Goal: Transaction & Acquisition: Obtain resource

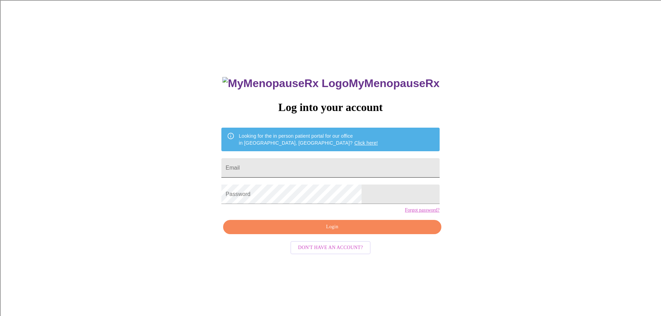
click at [318, 163] on input "Email" at bounding box center [330, 167] width 218 height 19
type input "[EMAIL_ADDRESS][DOMAIN_NAME]"
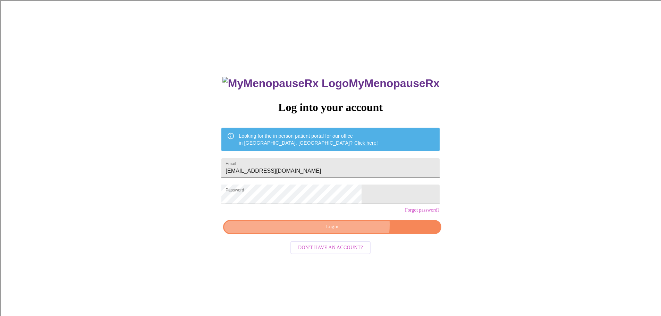
click at [346, 231] on span "Login" at bounding box center [332, 227] width 202 height 9
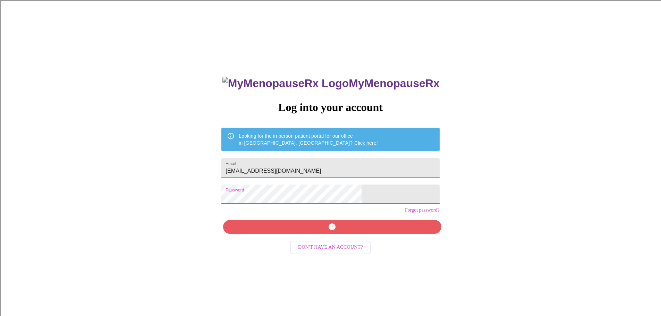
click at [191, 202] on div "MyMenopauseRx Log into your account Looking for the in person patient portal fo…" at bounding box center [331, 192] width 656 height 379
click at [330, 231] on span "Login" at bounding box center [332, 227] width 202 height 9
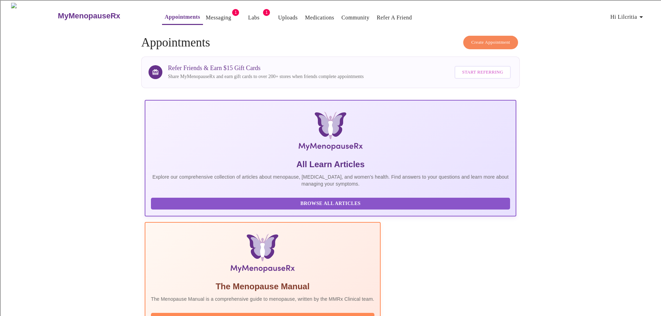
click at [206, 13] on link "Messaging" at bounding box center [218, 18] width 25 height 10
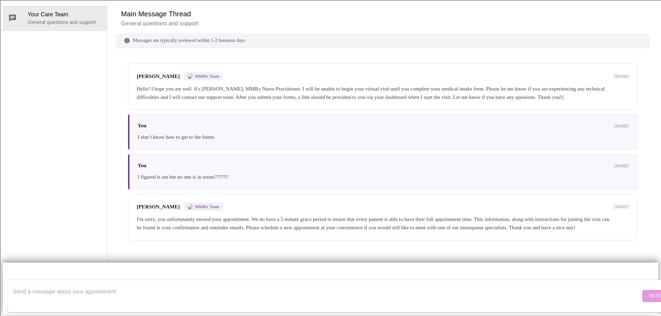
scroll to position [2, 0]
click at [230, 229] on div "I'm sorry, you unfortunately missed your appointment. We do have a 5 minute gra…" at bounding box center [383, 223] width 492 height 17
click at [541, 232] on div "I'm sorry, you unfortunately missed your appointment. We do have a 5 minute gra…" at bounding box center [383, 223] width 492 height 17
click at [48, 285] on textarea "Send a message about your appointment" at bounding box center [327, 296] width 628 height 22
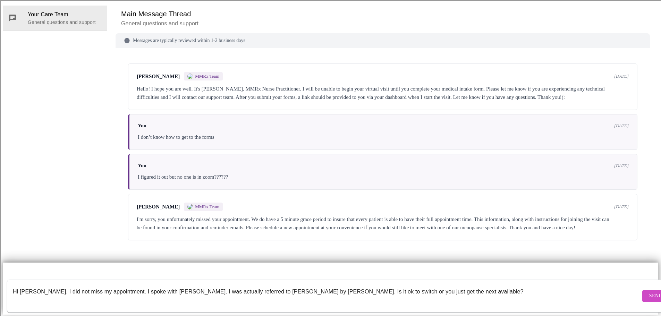
type textarea "Hi [PERSON_NAME], I did not miss my appointment. I spoke with [PERSON_NAME]. I …"
click at [649, 292] on span "Send" at bounding box center [655, 296] width 13 height 9
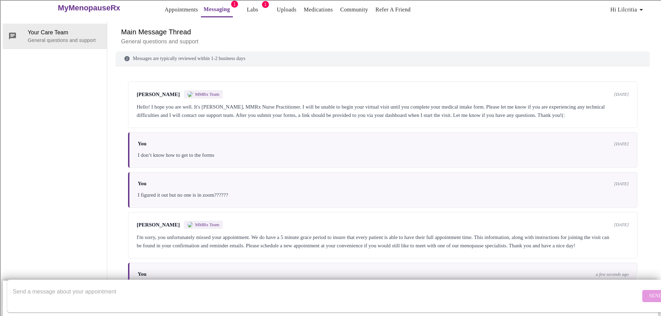
scroll to position [0, 0]
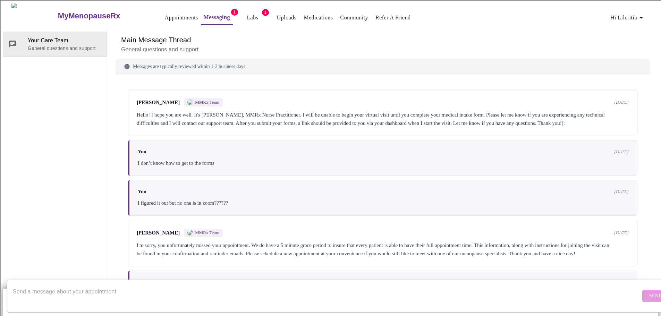
click at [247, 13] on link "Labs" at bounding box center [252, 18] width 11 height 10
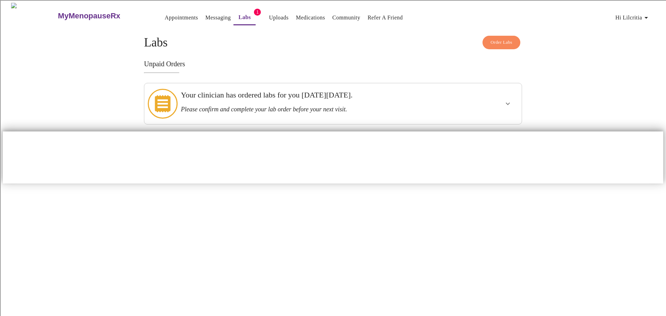
click at [342, 106] on h3 "Please confirm and complete your lab order before your next visit." at bounding box center [315, 109] width 268 height 7
click at [505, 100] on icon "show more" at bounding box center [508, 104] width 8 height 8
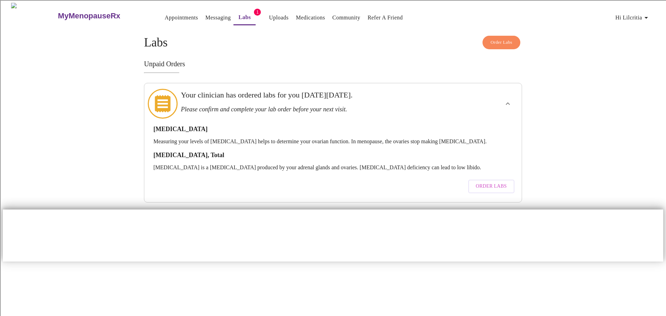
click at [493, 182] on span "Order Labs" at bounding box center [491, 186] width 31 height 9
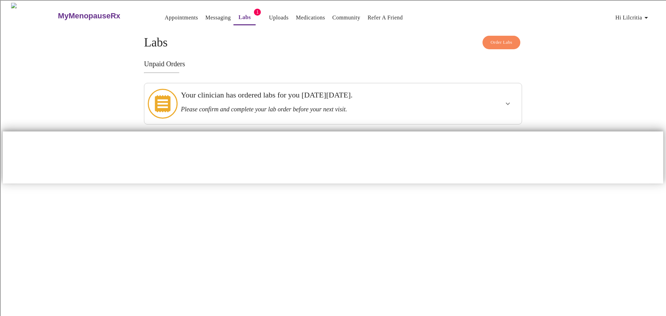
click at [254, 11] on span "1" at bounding box center [257, 12] width 7 height 7
click at [239, 17] on link "Labs" at bounding box center [245, 17] width 12 height 10
click at [239, 13] on link "Labs" at bounding box center [245, 17] width 12 height 10
click at [477, 103] on div at bounding box center [488, 103] width 62 height 35
click at [509, 100] on icon "show more" at bounding box center [508, 104] width 8 height 8
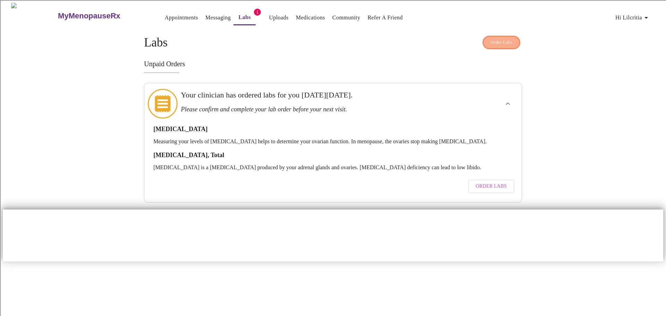
click at [508, 36] on button "Order Labs" at bounding box center [502, 43] width 38 height 14
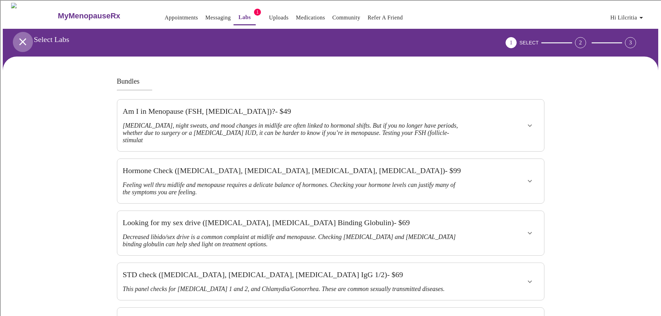
click at [20, 36] on icon "open drawer" at bounding box center [23, 42] width 12 height 12
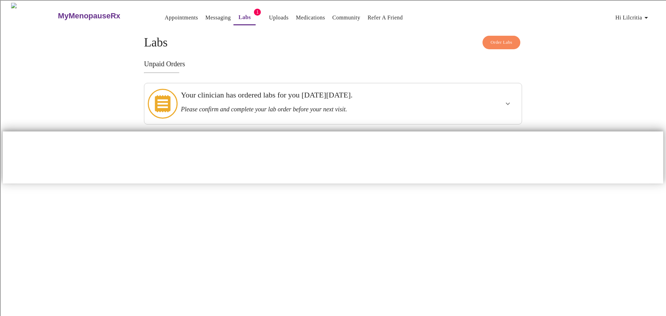
click at [205, 14] on link "Messaging" at bounding box center [217, 18] width 25 height 10
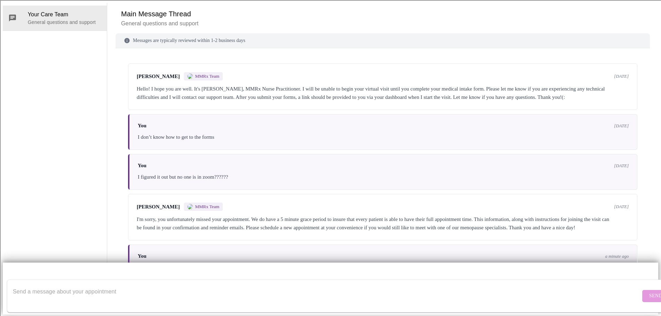
scroll to position [44, 0]
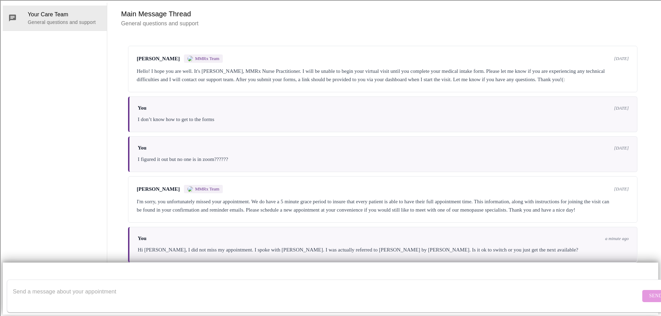
click at [103, 285] on textarea "Send a message about your appointment" at bounding box center [327, 296] width 628 height 22
type textarea "A"
type textarea "I am confused about how I print my labs and take them to Quest or are they alre…"
click at [649, 292] on span "Send" at bounding box center [655, 296] width 13 height 9
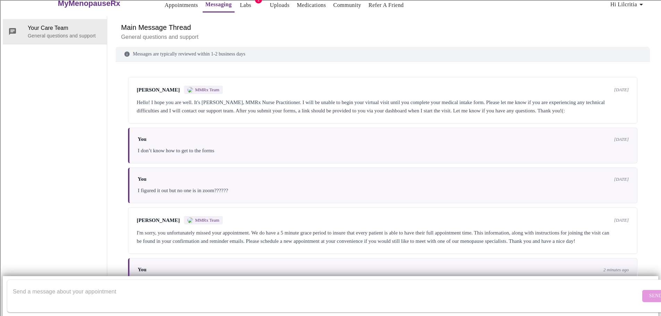
scroll to position [0, 0]
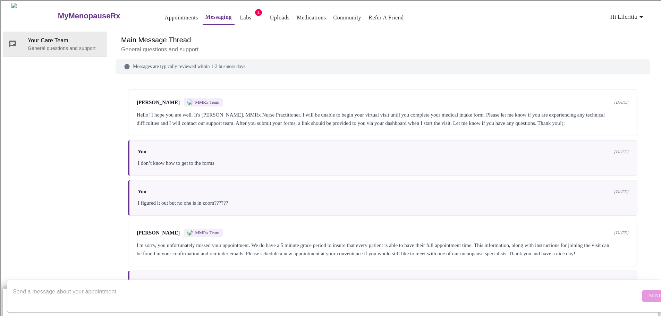
click at [235, 11] on button "Labs" at bounding box center [246, 18] width 22 height 14
click at [270, 14] on link "Uploads" at bounding box center [280, 18] width 20 height 10
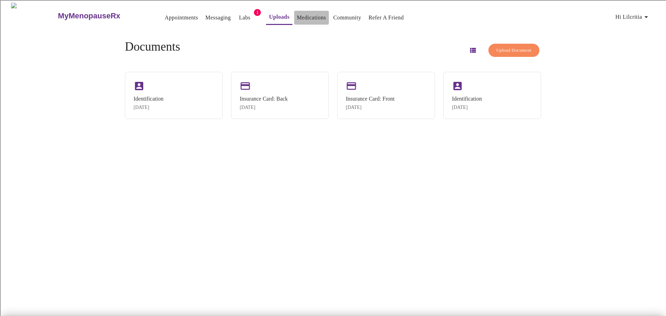
click at [297, 14] on link "Medications" at bounding box center [311, 18] width 29 height 10
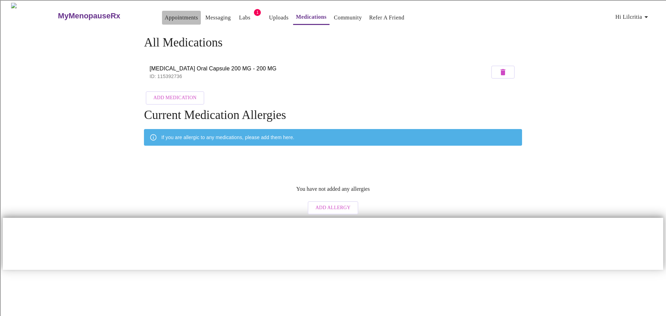
click at [165, 13] on link "Appointments" at bounding box center [181, 18] width 33 height 10
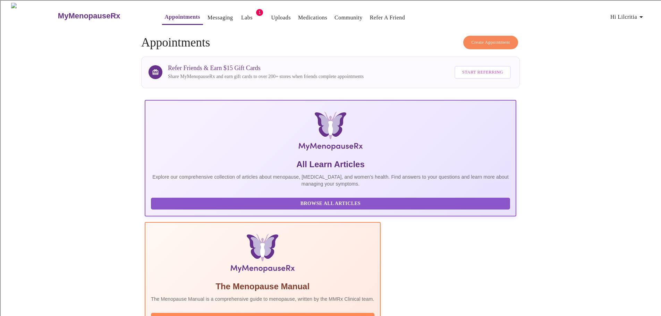
click at [241, 13] on link "Labs" at bounding box center [246, 18] width 11 height 10
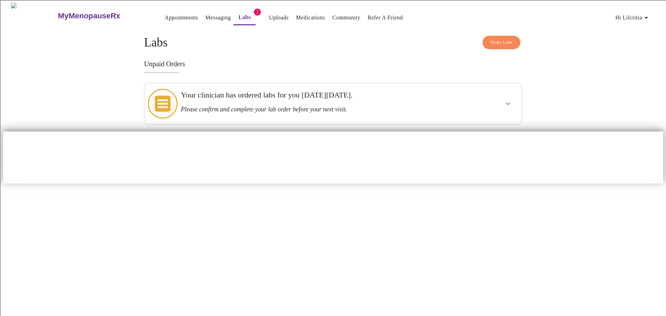
click at [163, 100] on icon at bounding box center [163, 103] width 16 height 17
click at [506, 100] on icon "show more" at bounding box center [508, 104] width 8 height 8
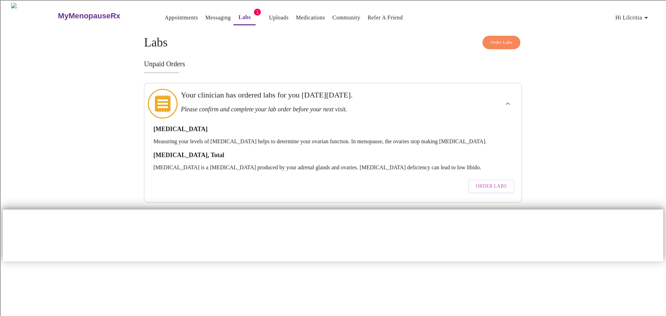
click at [480, 182] on span "Order Labs" at bounding box center [491, 186] width 31 height 9
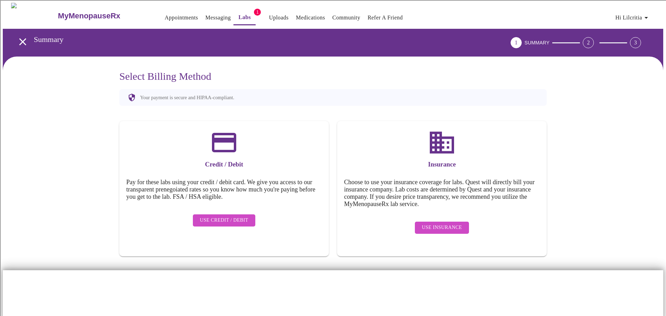
click at [445, 223] on span "Use Insurance" at bounding box center [442, 227] width 40 height 9
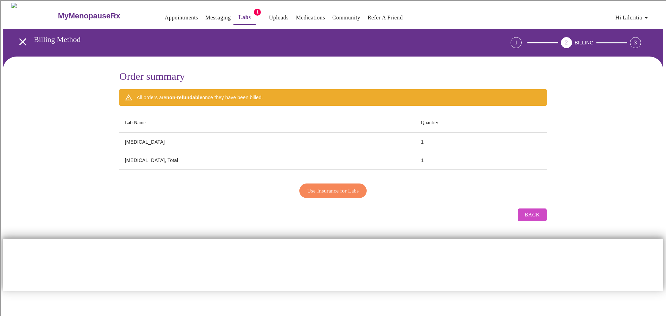
click at [341, 188] on span "Use Insurance for Labs" at bounding box center [333, 190] width 52 height 9
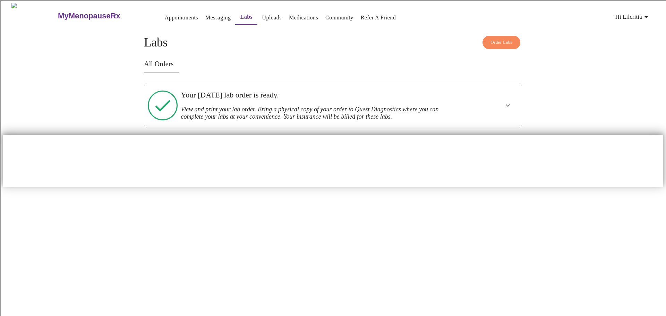
click at [508, 102] on icon "show more" at bounding box center [508, 105] width 8 height 8
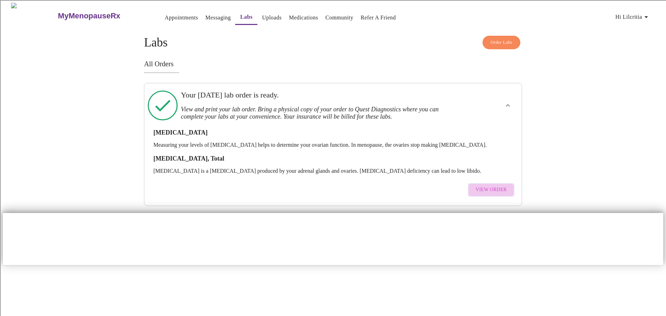
click at [499, 186] on span "View Order" at bounding box center [491, 190] width 31 height 9
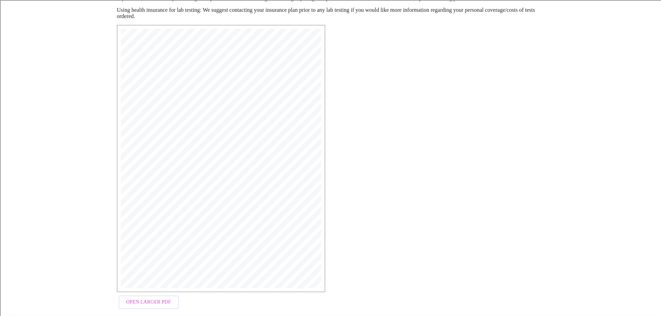
scroll to position [111, 0]
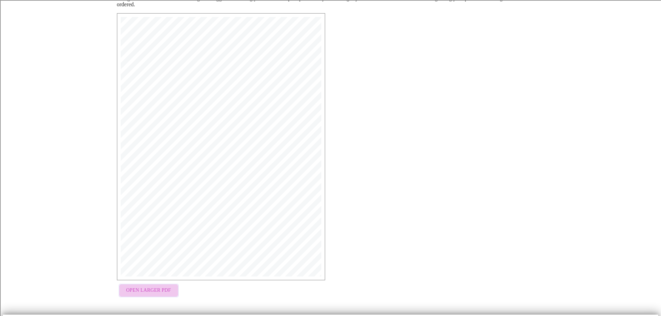
click at [151, 290] on span "Open Larger PDF" at bounding box center [148, 290] width 45 height 9
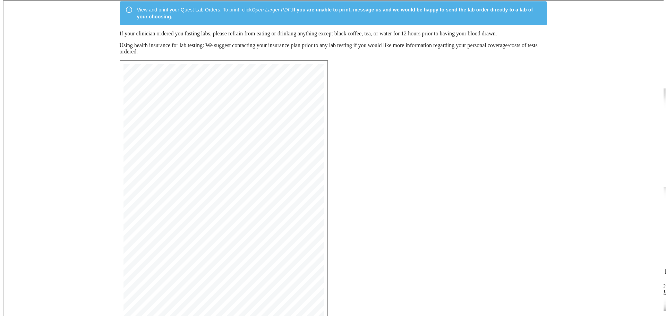
scroll to position [0, 0]
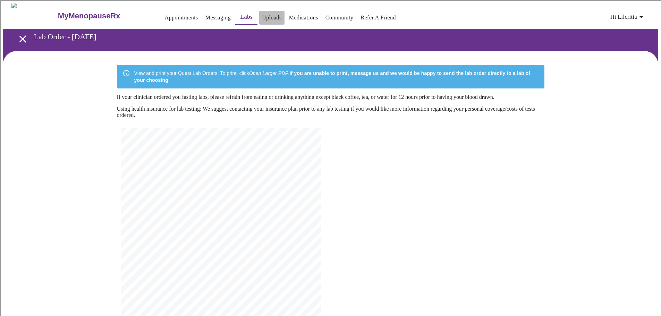
click at [262, 13] on link "Uploads" at bounding box center [272, 18] width 20 height 10
